Goal: Information Seeking & Learning: Find contact information

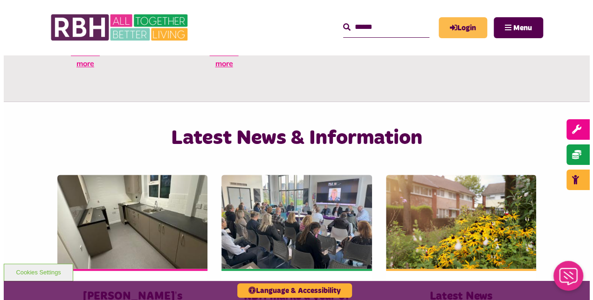
scroll to position [511, 0]
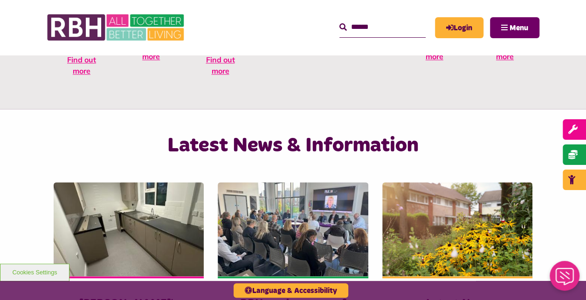
click at [509, 34] on button "Menu" at bounding box center [514, 27] width 49 height 21
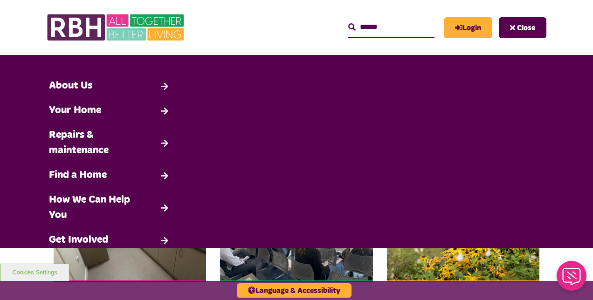
scroll to position [73, 0]
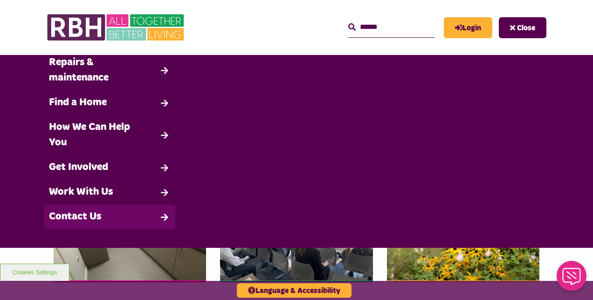
click at [108, 218] on link "Contact Us" at bounding box center [109, 217] width 131 height 25
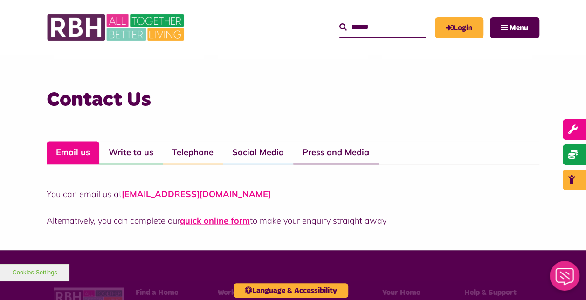
scroll to position [668, 0]
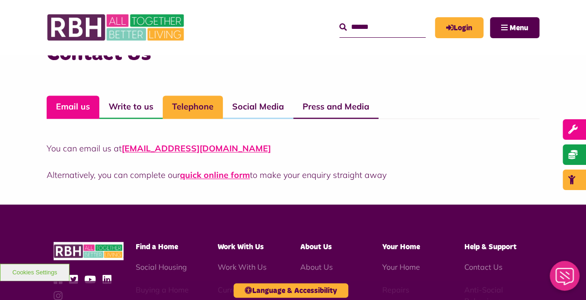
click at [174, 103] on link "Telephone" at bounding box center [193, 107] width 60 height 23
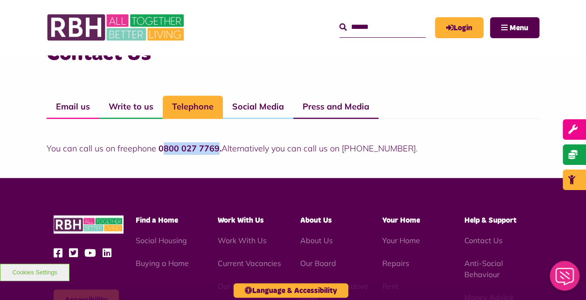
drag, startPoint x: 216, startPoint y: 149, endPoint x: 159, endPoint y: 149, distance: 56.9
click at [159, 149] on strong "0800 027 7769." at bounding box center [189, 148] width 63 height 11
click at [158, 146] on strong "0800 027 7769." at bounding box center [189, 148] width 63 height 11
drag, startPoint x: 158, startPoint y: 146, endPoint x: 215, endPoint y: 152, distance: 58.0
click at [215, 152] on strong "0800 027 7769." at bounding box center [189, 148] width 63 height 11
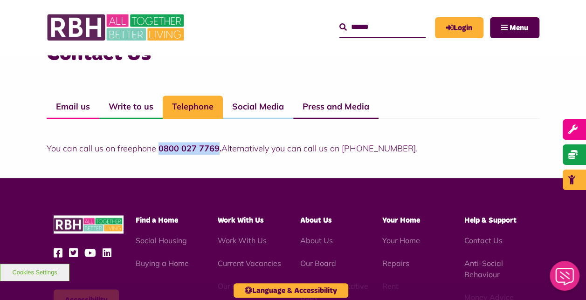
copy strong "0800 027 7769"
click at [17, 153] on div "Contact Us Email us Write to us Telephone Social Media Press and Media You can …" at bounding box center [293, 107] width 586 height 142
